Goal: Navigation & Orientation: Find specific page/section

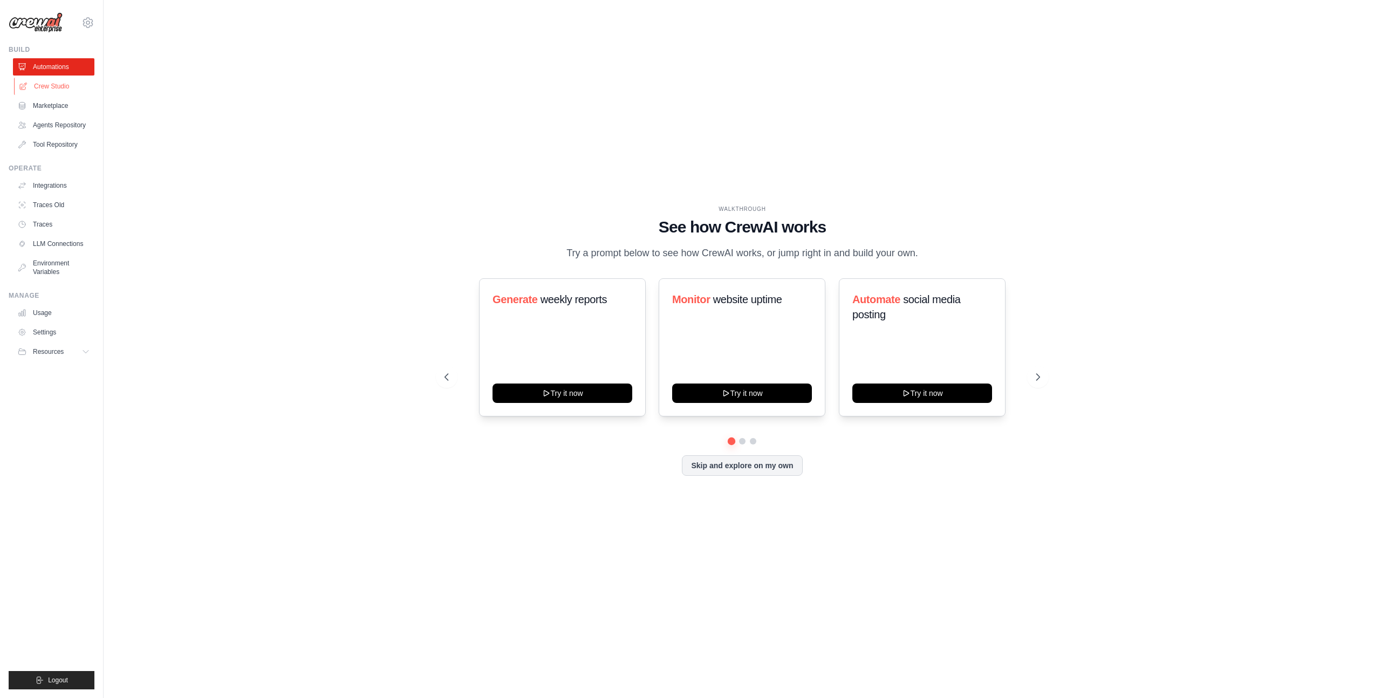
click at [56, 84] on link "Crew Studio" at bounding box center [54, 86] width 81 height 17
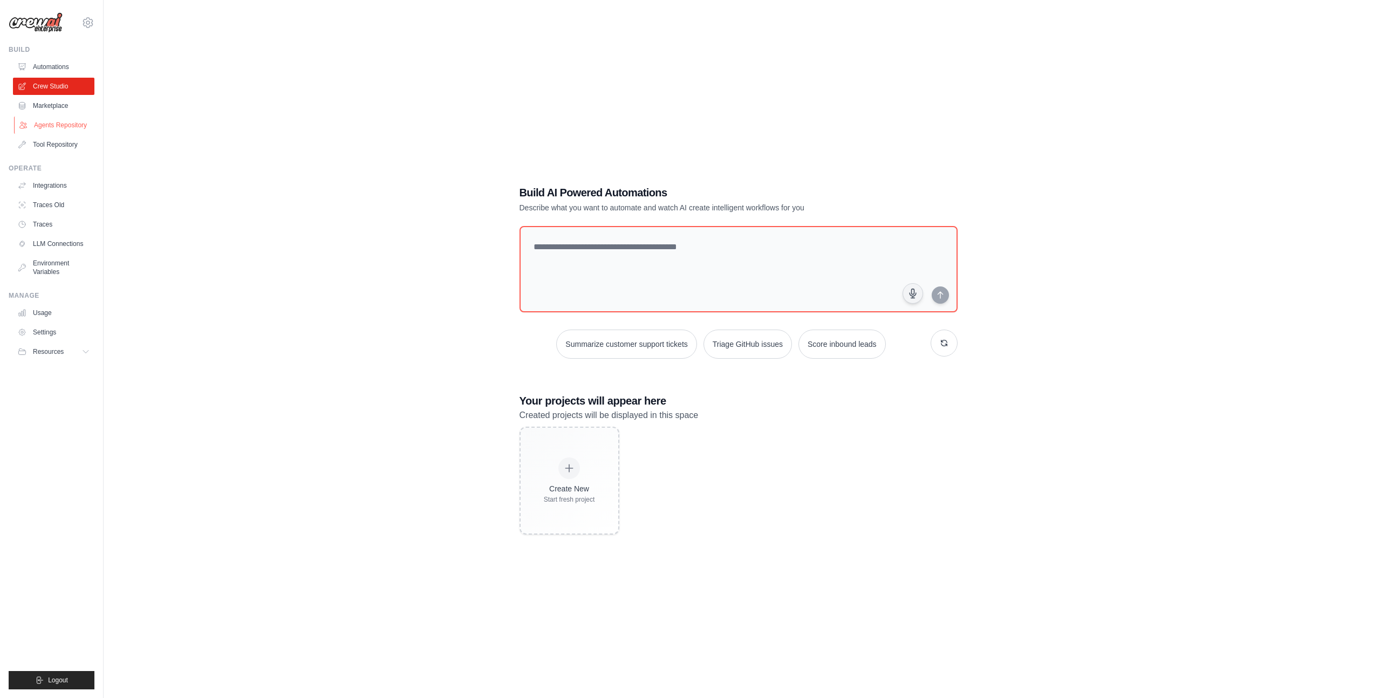
click at [51, 122] on link "Agents Repository" at bounding box center [54, 125] width 81 height 17
